Goal: Task Accomplishment & Management: Complete application form

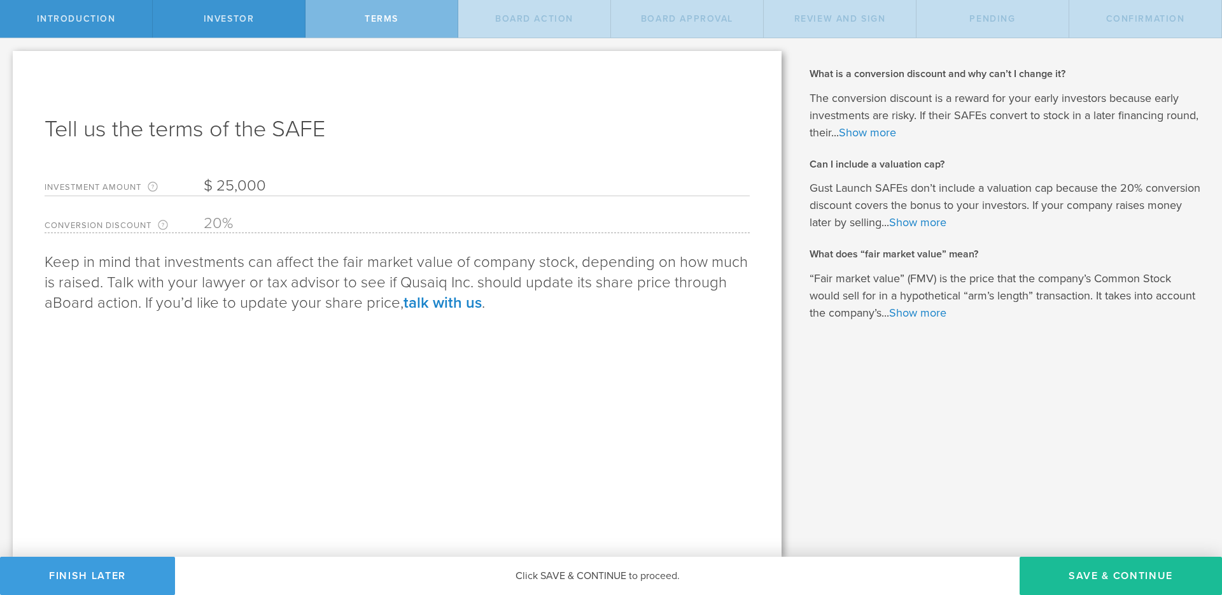
click at [231, 181] on input "25,000" at bounding box center [477, 185] width 546 height 19
type input "35,000"
click at [1103, 580] on button "Save & Continue" at bounding box center [1121, 575] width 202 height 38
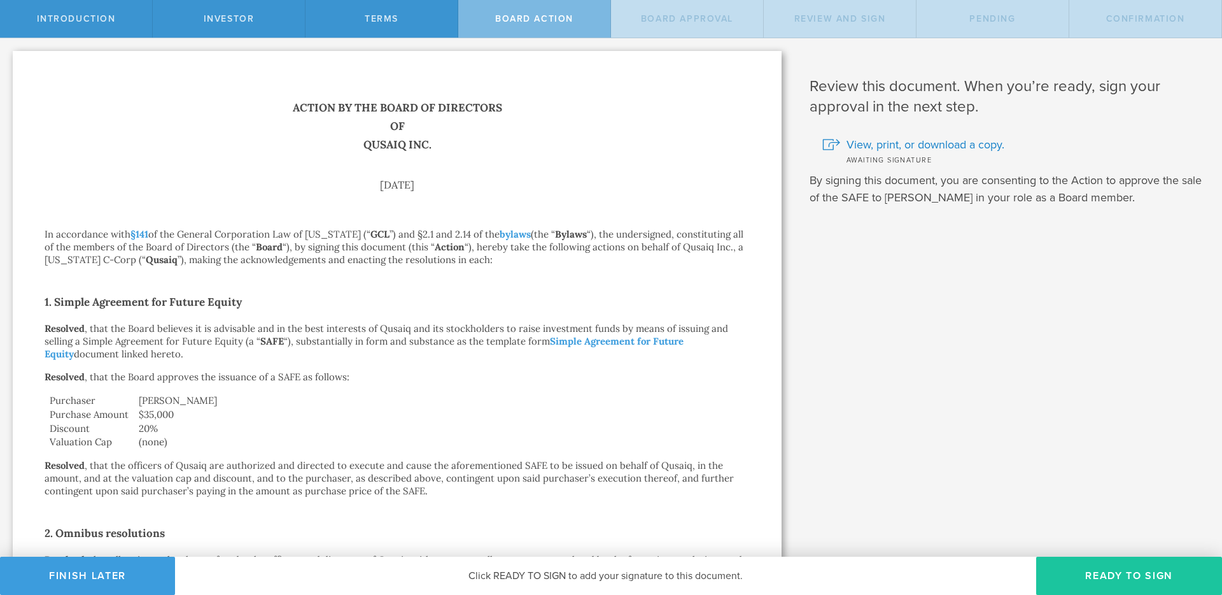
click at [1120, 575] on button "Ready to Sign" at bounding box center [1129, 575] width 186 height 38
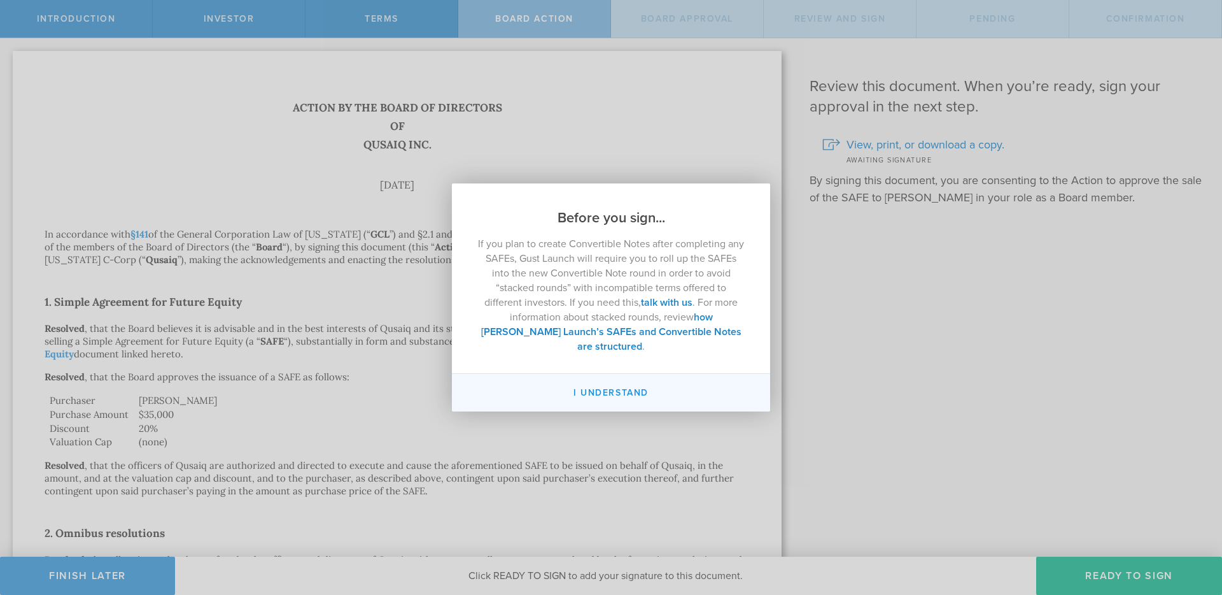
click at [616, 383] on button "I understand" at bounding box center [611, 393] width 318 height 38
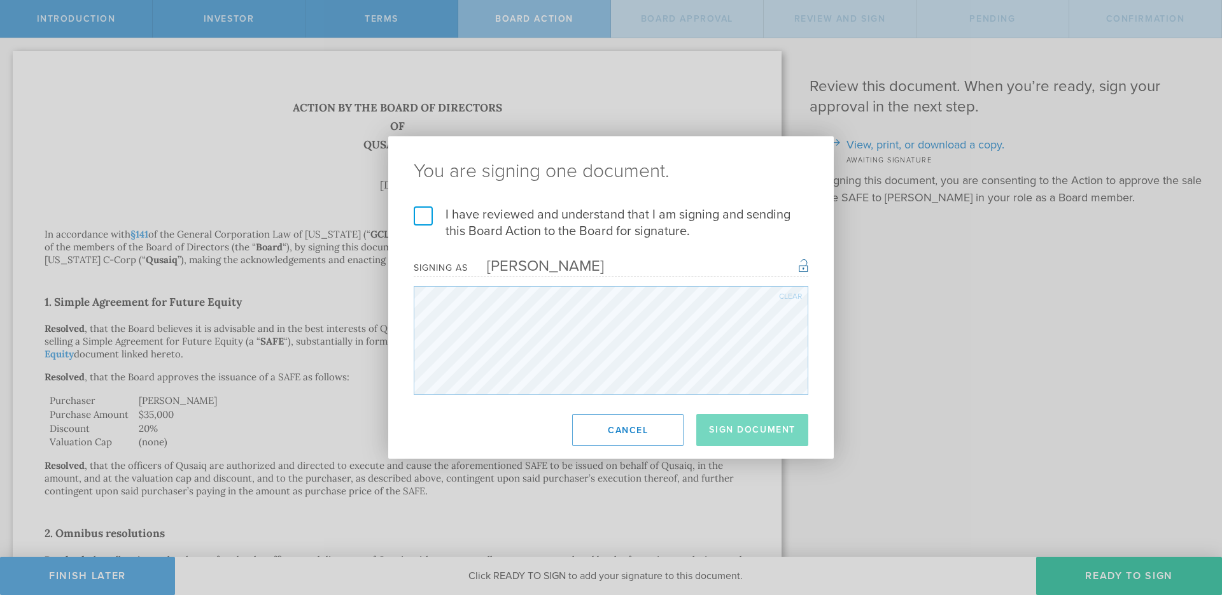
click at [427, 212] on label "I have reviewed and understand that I am signing and sending this Board Action …" at bounding box center [611, 222] width 395 height 33
click at [0, 0] on input "I have reviewed and understand that I am signing and sending this Board Action …" at bounding box center [0, 0] width 0 height 0
click at [763, 431] on button "Sign Document" at bounding box center [752, 430] width 112 height 32
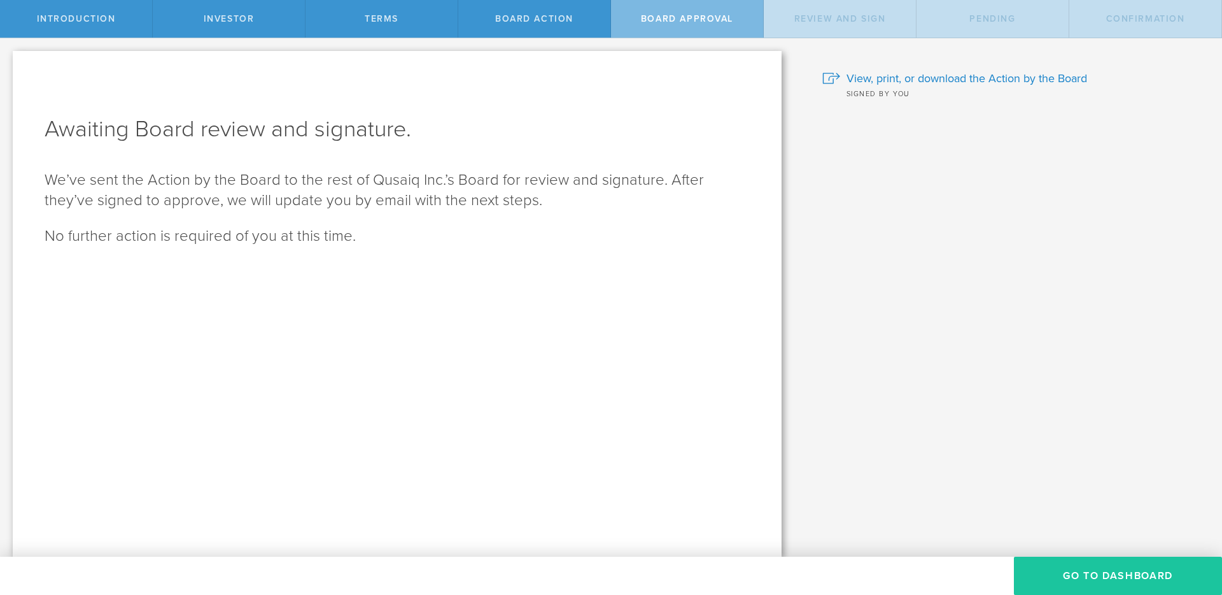
click at [1115, 577] on button "Go To Dashboard" at bounding box center [1118, 575] width 208 height 38
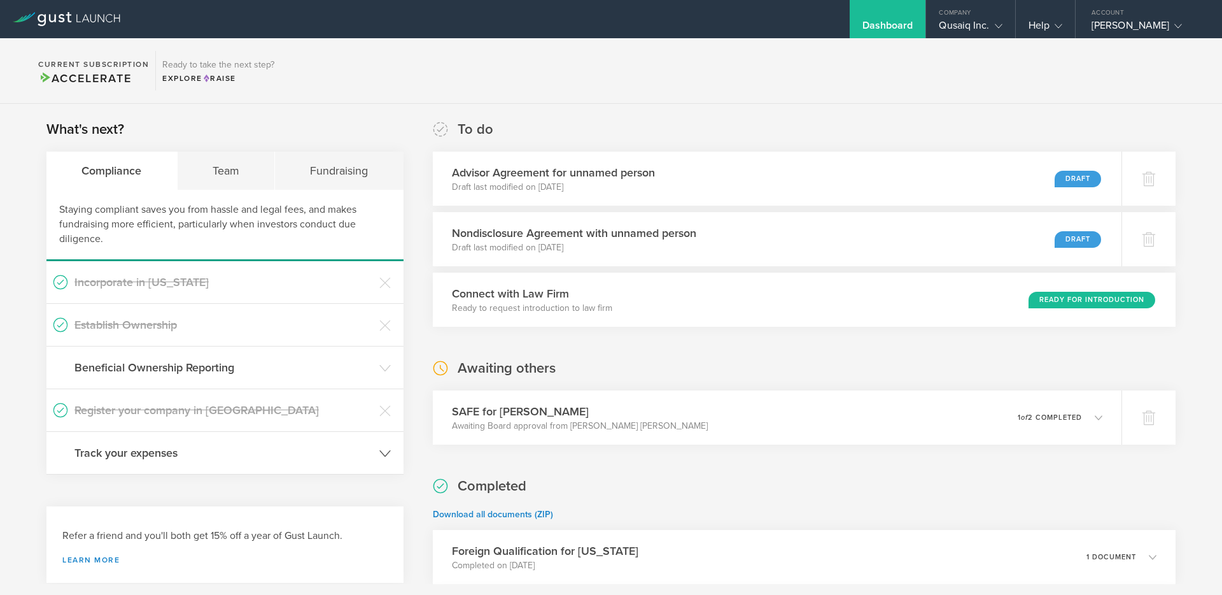
click at [309, 460] on h3 "Track your expenses" at bounding box center [223, 452] width 299 height 17
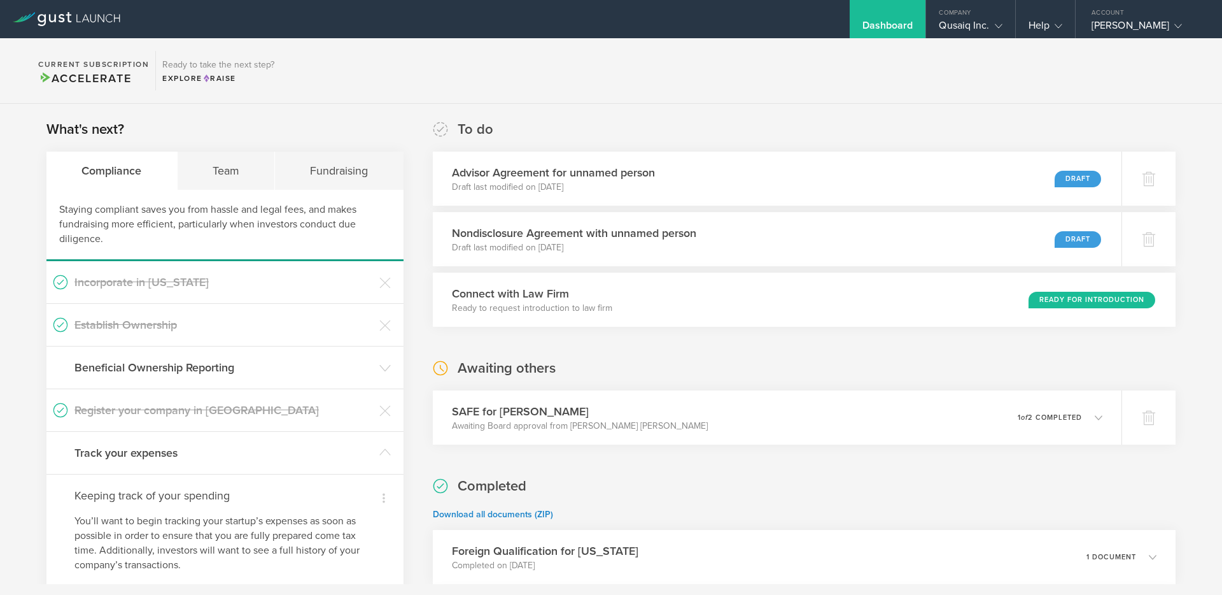
click at [458, 62] on section "Current Subscription Accelerate Ready to take the next step? Explore Raise" at bounding box center [611, 71] width 1222 height 66
